Goal: Task Accomplishment & Management: Complete application form

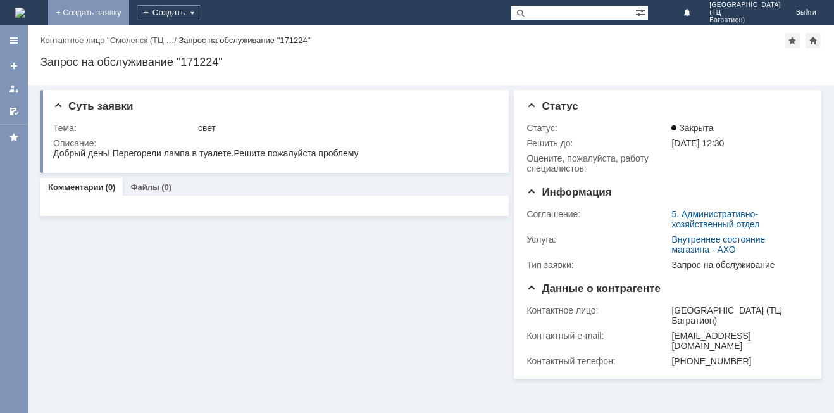
click at [129, 19] on link "+ Создать заявку" at bounding box center [88, 12] width 81 height 25
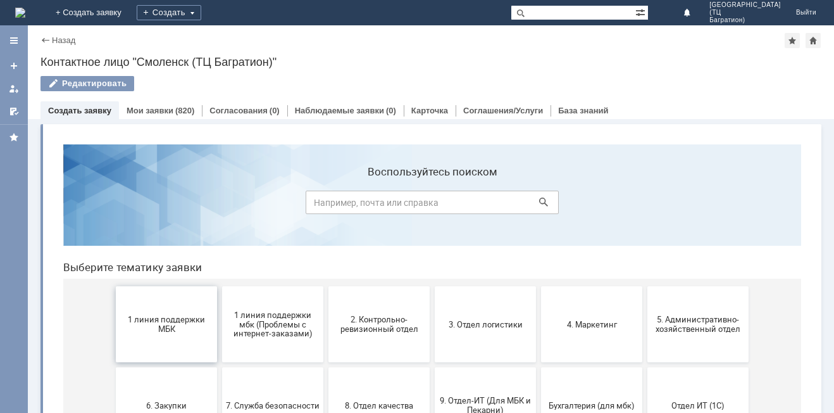
click at [170, 330] on span "1 линия поддержки МБК" at bounding box center [167, 324] width 94 height 19
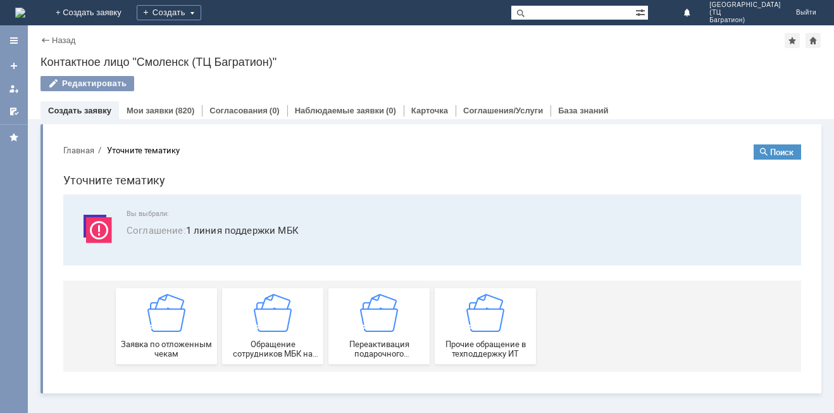
click at [170, 330] on img at bounding box center [167, 313] width 38 height 38
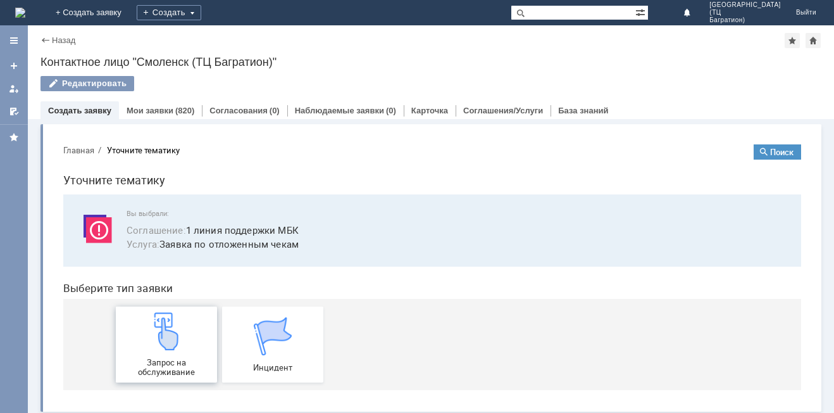
click at [170, 331] on img at bounding box center [167, 331] width 38 height 38
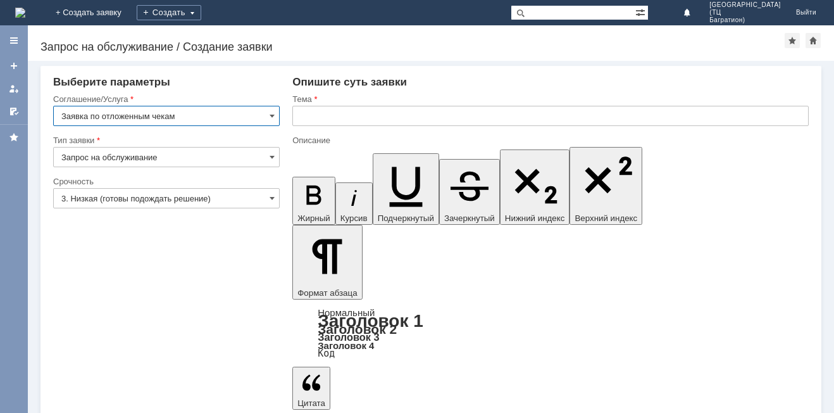
click at [241, 203] on input "3. Низкая (готовы подождать решение)" at bounding box center [166, 198] width 227 height 20
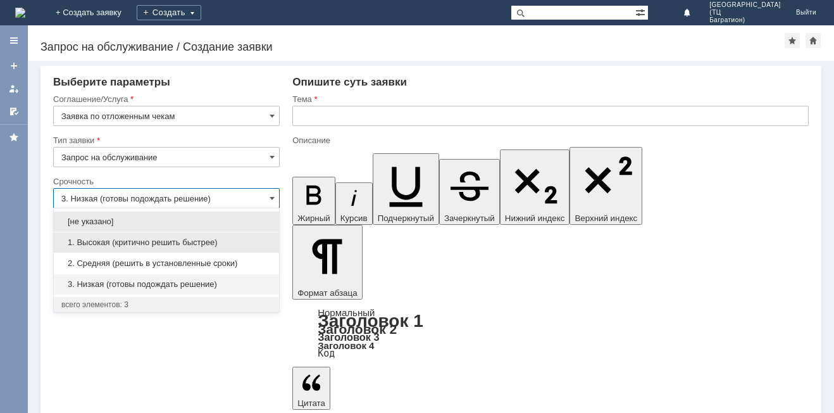
click at [201, 248] on div "1. Высокая (критично решить быстрее)" at bounding box center [166, 242] width 225 height 20
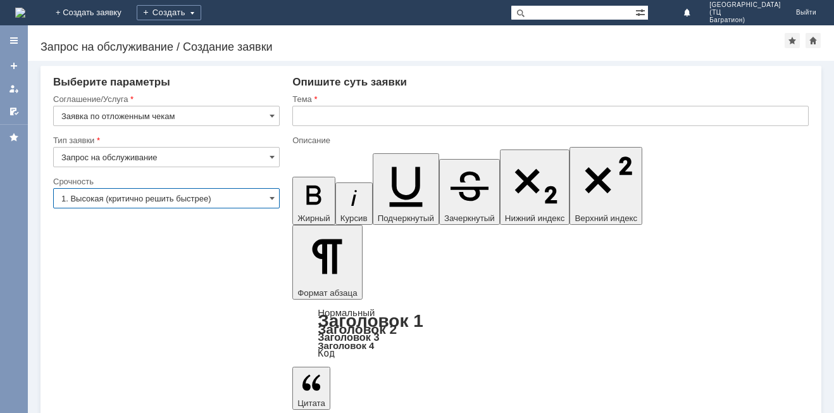
type input "1. Высокая (критично решить быстрее)"
click at [407, 118] on input "text" at bounding box center [551, 116] width 517 height 20
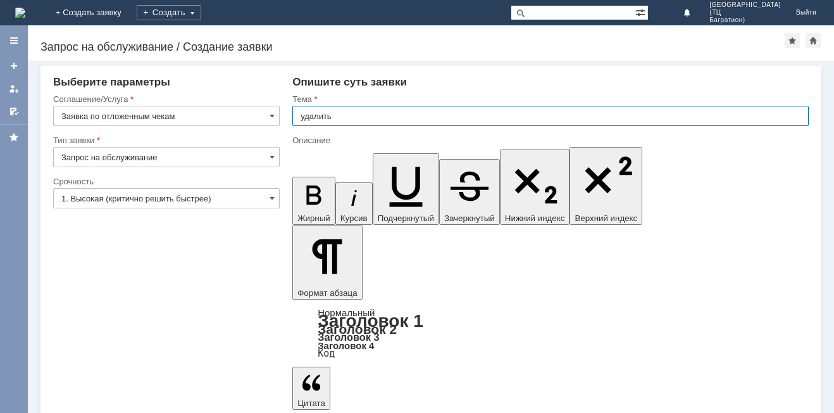
type input "удалить"
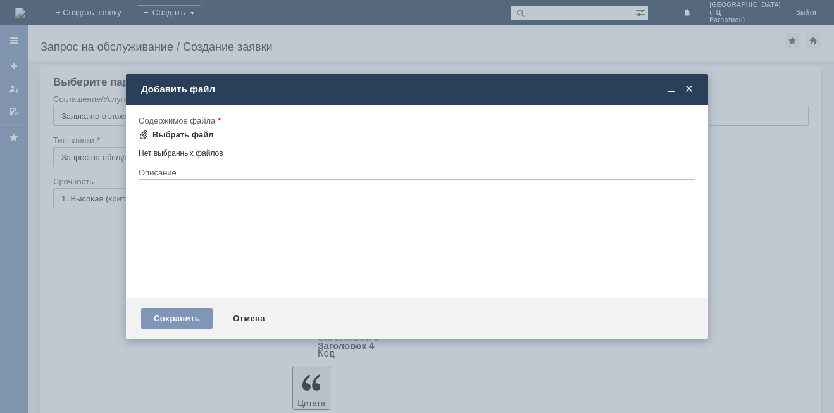
click at [200, 137] on div "Выбрать файл" at bounding box center [183, 135] width 61 height 10
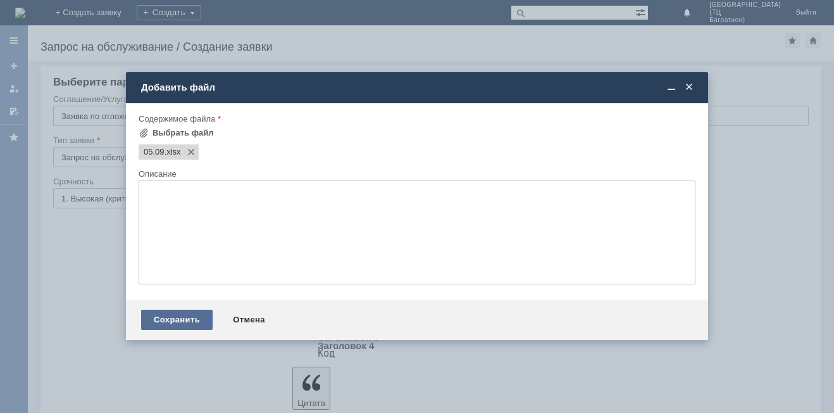
click at [167, 314] on div "Сохранить" at bounding box center [177, 320] width 72 height 20
